Goal: Task Accomplishment & Management: Use online tool/utility

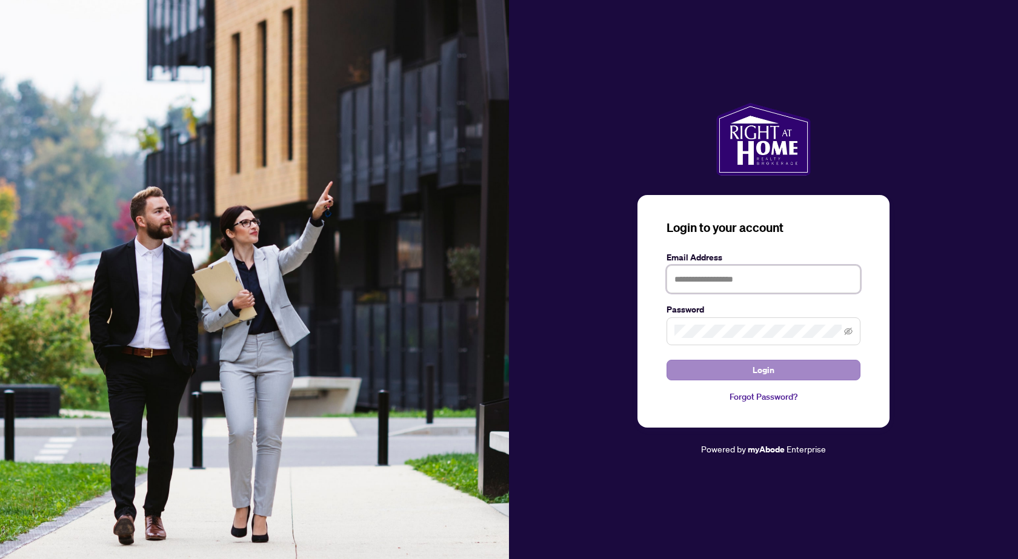
type input "**********"
click at [773, 368] on span "Login" at bounding box center [764, 370] width 22 height 19
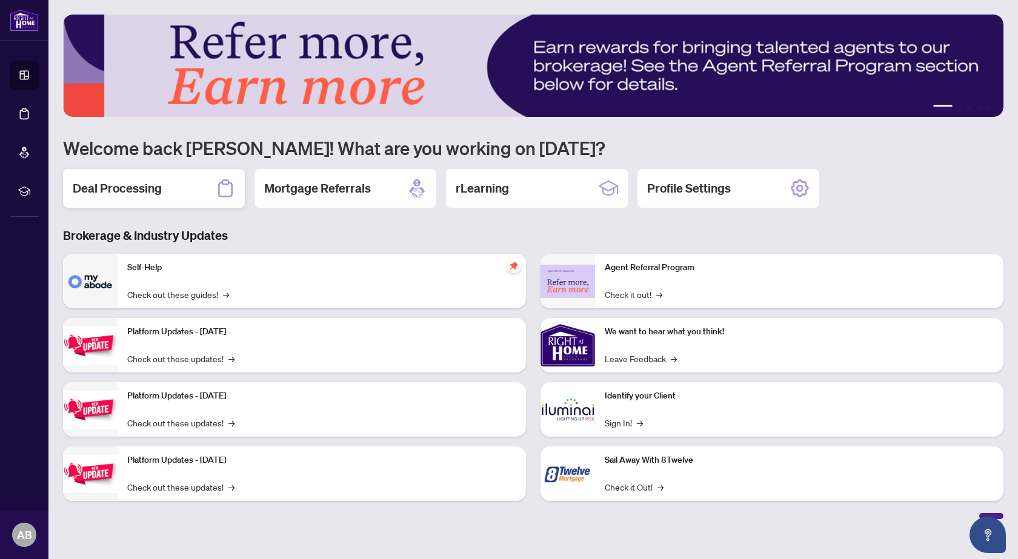
click at [125, 188] on h2 "Deal Processing" at bounding box center [117, 188] width 89 height 17
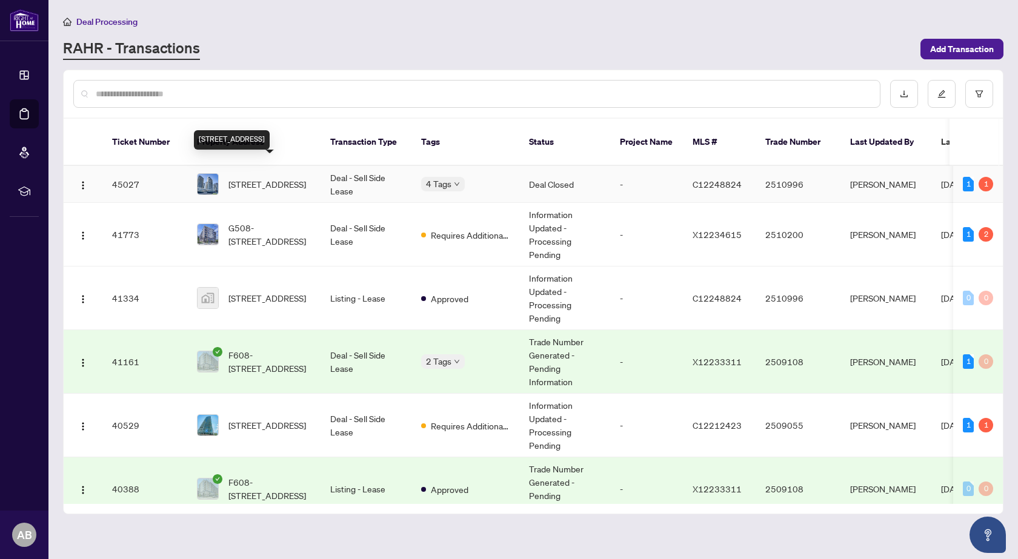
click at [283, 178] on span "[STREET_ADDRESS]" at bounding box center [267, 184] width 78 height 13
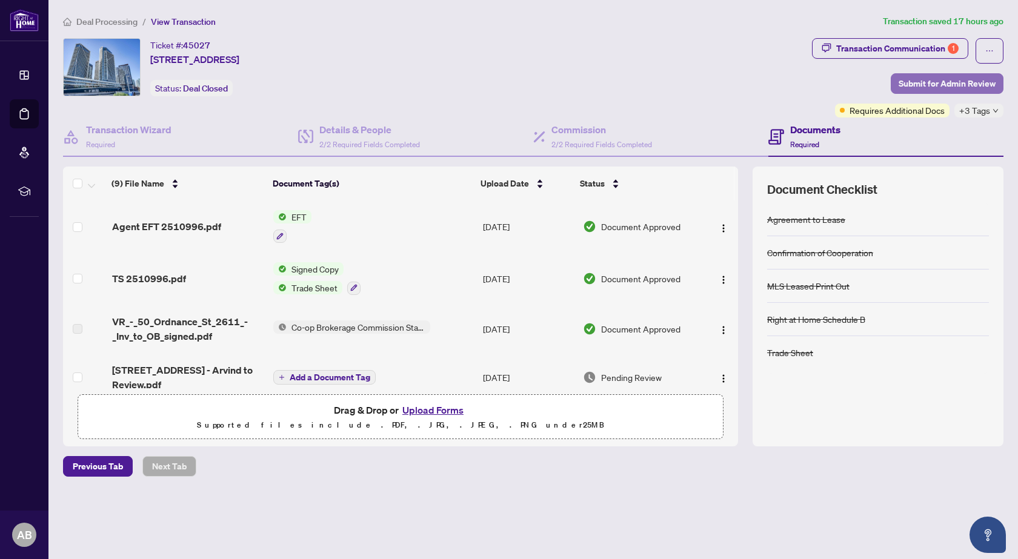
click at [926, 80] on span "Submit for Admin Review" at bounding box center [947, 83] width 97 height 19
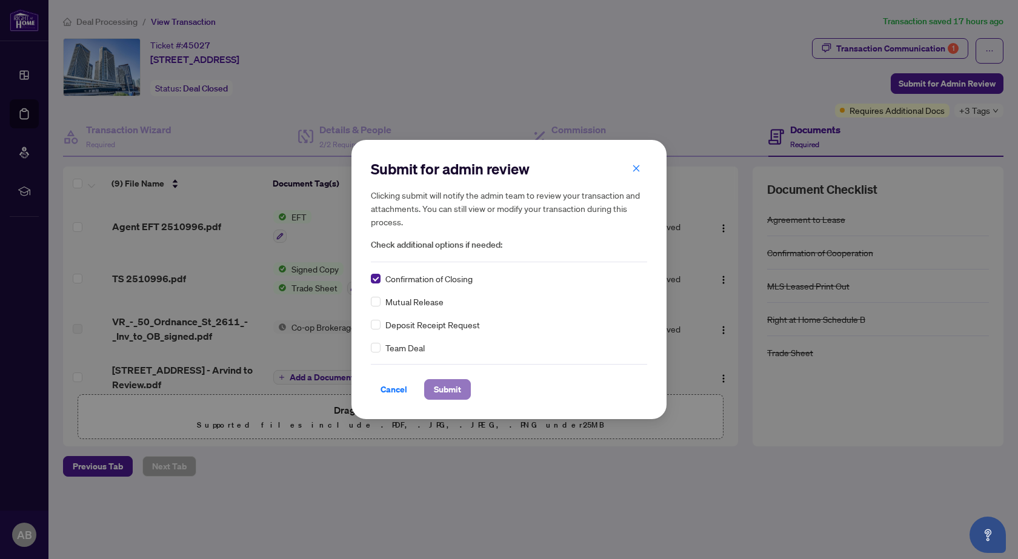
click at [442, 382] on span "Submit" at bounding box center [447, 389] width 27 height 19
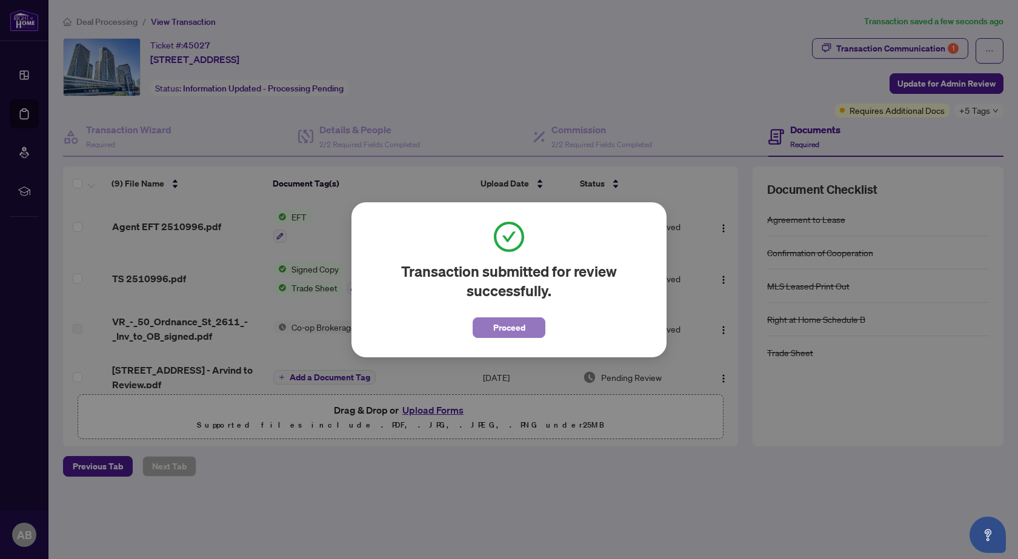
click at [511, 322] on span "Proceed" at bounding box center [509, 327] width 32 height 19
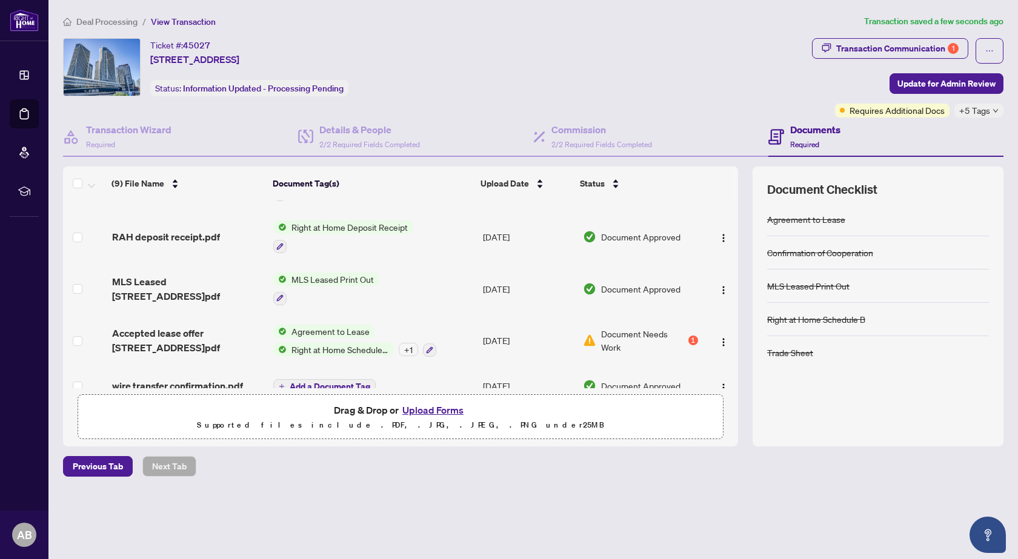
scroll to position [262, 0]
